Goal: Find specific page/section: Find specific page/section

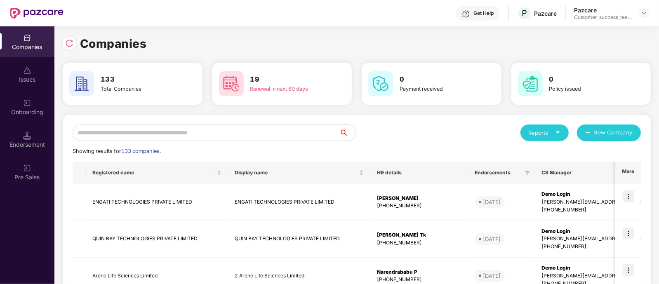
click at [318, 132] on input "text" at bounding box center [206, 133] width 267 height 16
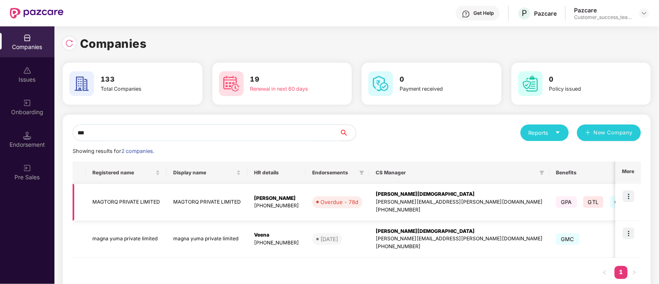
scroll to position [19, 0]
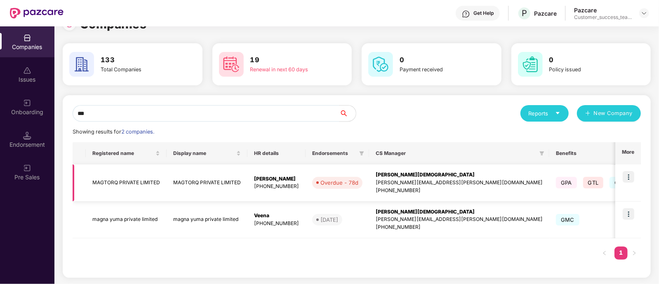
type input "***"
click at [629, 175] on img at bounding box center [629, 177] width 12 height 12
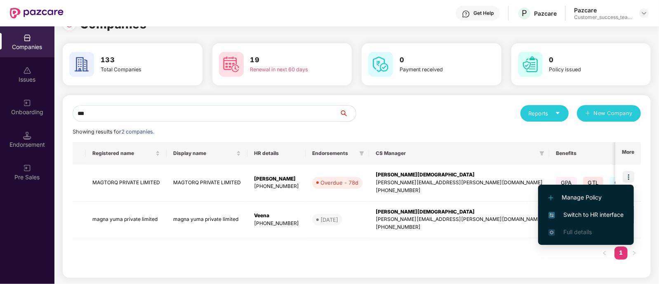
click at [581, 215] on span "Switch to HR interface" at bounding box center [585, 214] width 75 height 9
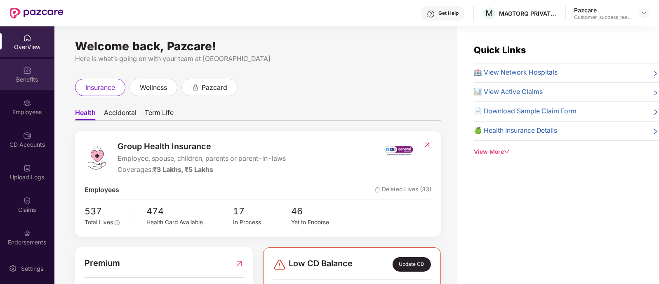
click at [21, 79] on div "Benefits" at bounding box center [27, 79] width 54 height 8
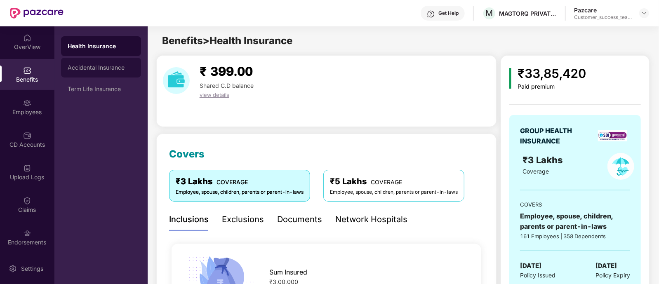
click at [106, 73] on div "Accidental Insurance" at bounding box center [101, 68] width 80 height 20
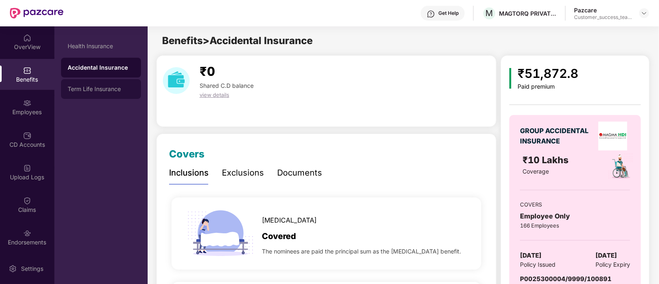
click at [110, 92] on div "Term Life Insurance" at bounding box center [101, 89] width 67 height 7
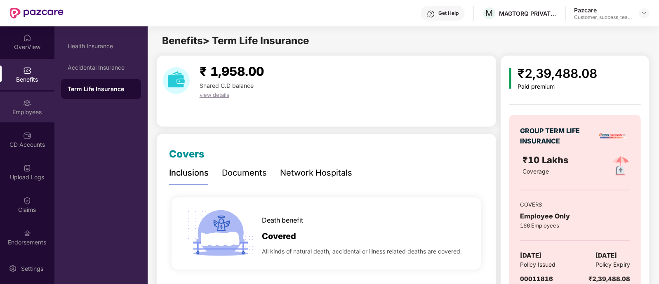
click at [27, 114] on div "Employees" at bounding box center [27, 112] width 54 height 8
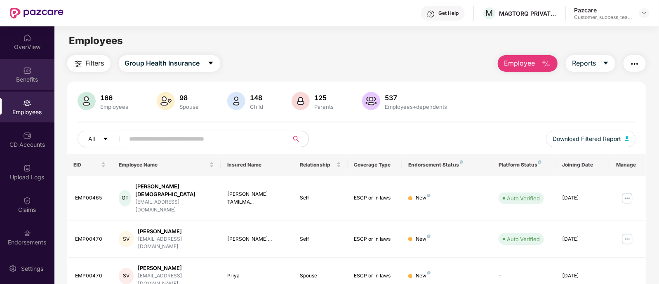
click at [22, 83] on div "Benefits" at bounding box center [27, 79] width 54 height 8
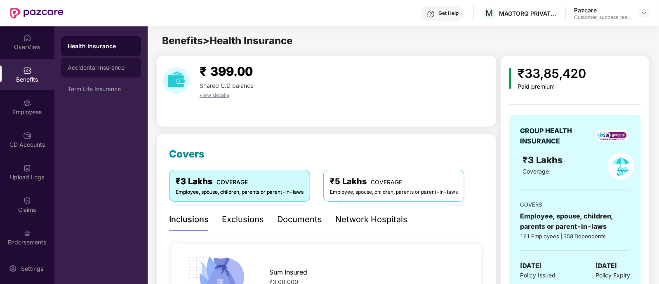
click at [117, 63] on div "Accidental Insurance" at bounding box center [101, 68] width 80 height 20
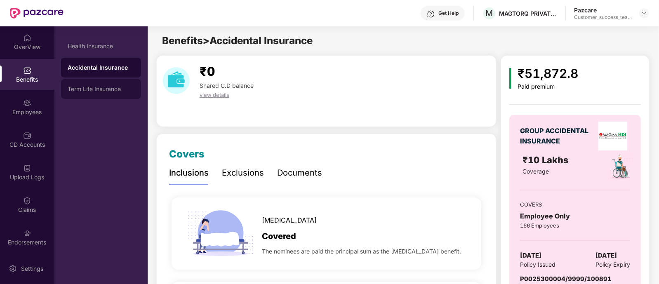
click at [97, 92] on div "Term Life Insurance" at bounding box center [101, 89] width 67 height 7
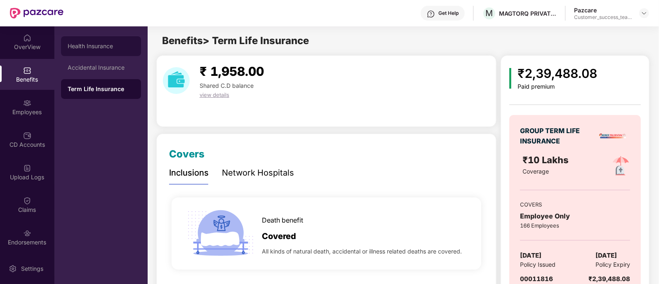
click at [103, 44] on div "Health Insurance" at bounding box center [101, 46] width 67 height 7
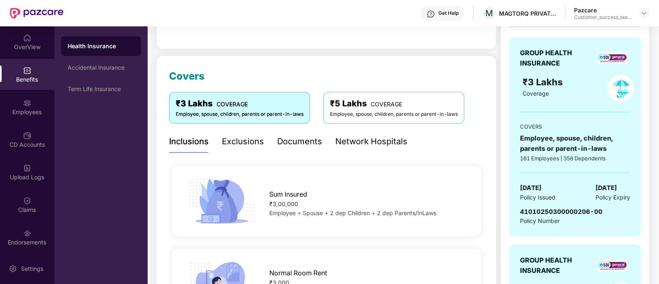
scroll to position [0, 0]
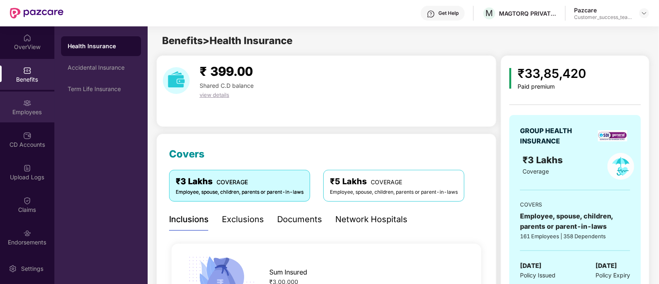
click at [21, 107] on div "Employees" at bounding box center [27, 107] width 54 height 31
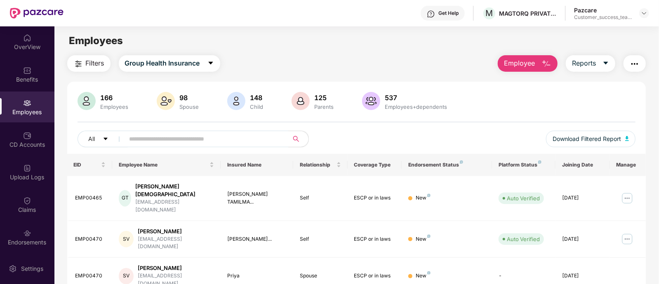
scroll to position [221, 0]
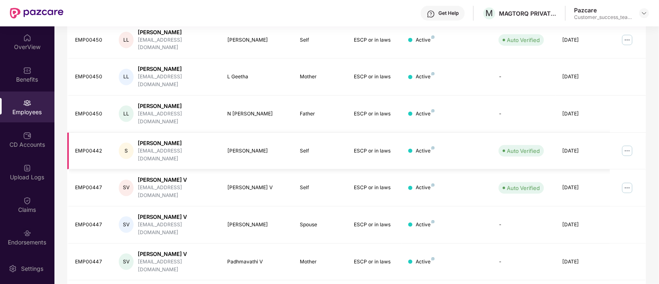
click at [625, 144] on img at bounding box center [627, 150] width 13 height 13
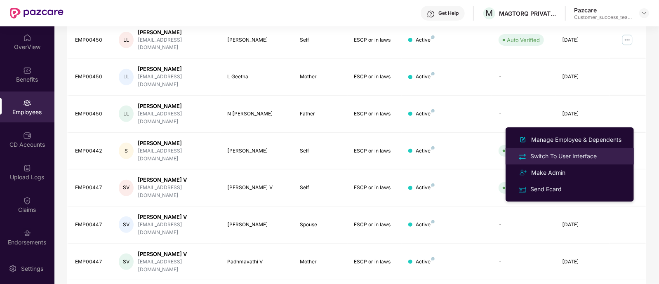
click at [570, 158] on div "Switch To User Interface" at bounding box center [564, 156] width 70 height 9
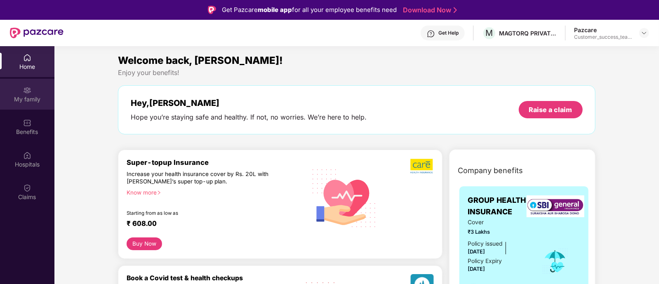
click at [35, 100] on div "My family" at bounding box center [27, 99] width 54 height 8
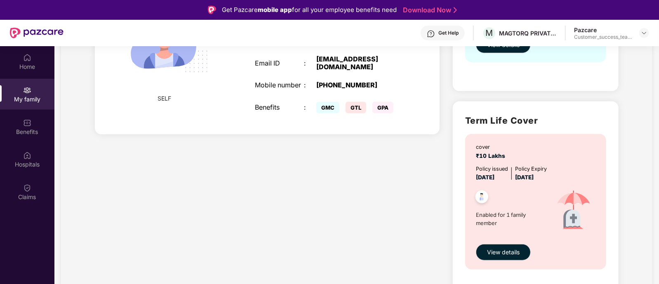
scroll to position [212, 0]
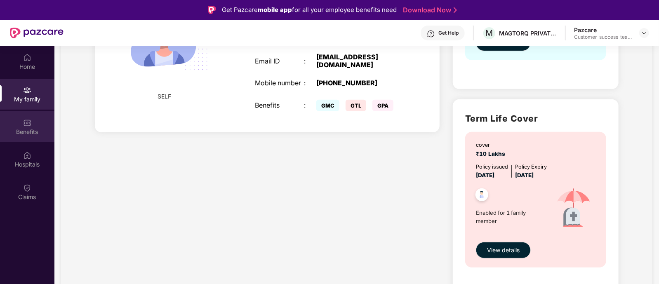
click at [21, 126] on div "Benefits" at bounding box center [27, 126] width 54 height 31
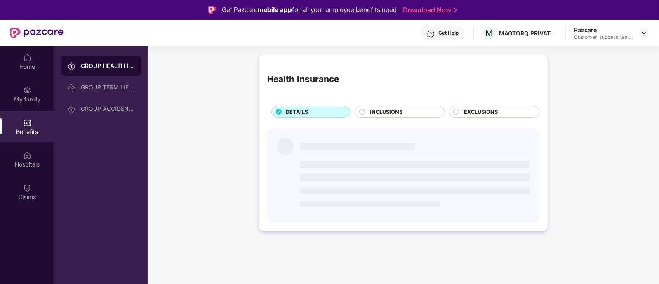
scroll to position [0, 0]
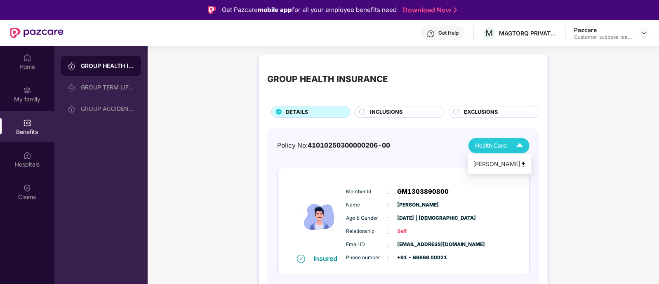
click at [492, 146] on span "Health Card" at bounding box center [490, 145] width 31 height 9
drag, startPoint x: 491, startPoint y: 170, endPoint x: 508, endPoint y: 162, distance: 18.8
click at [508, 162] on li "[PERSON_NAME]" at bounding box center [499, 164] width 63 height 16
click at [508, 162] on div "Policy No: 41010250300000206-00 Health Card Insured Member Id : GM1303890800 Na…" at bounding box center [403, 213] width 252 height 150
